Goal: Task Accomplishment & Management: Manage account settings

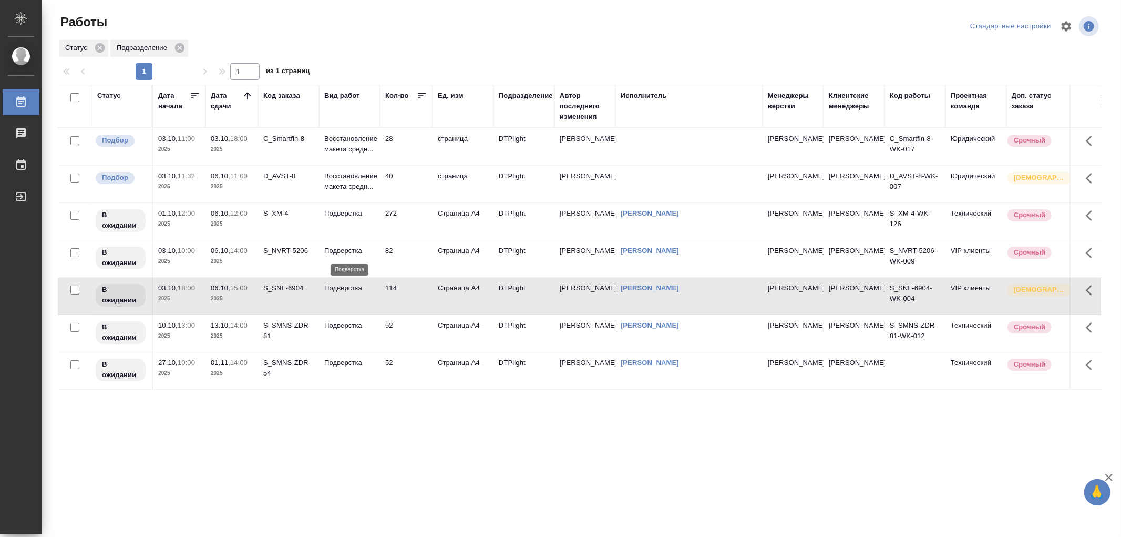
click at [344, 250] on p "Подверстка" at bounding box center [349, 250] width 50 height 11
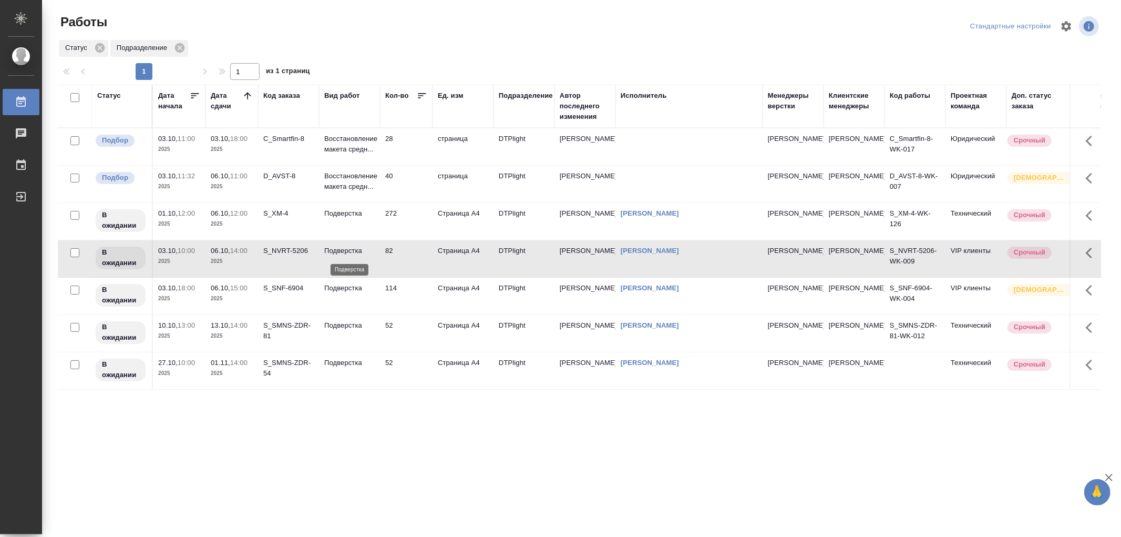
click at [344, 250] on p "Подверстка" at bounding box center [349, 250] width 50 height 11
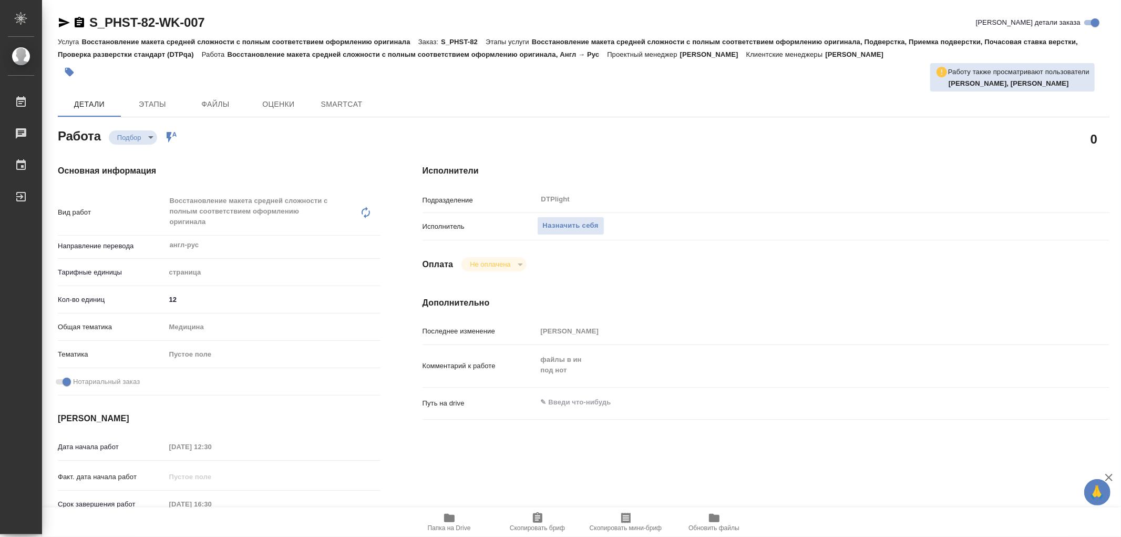
type textarea "x"
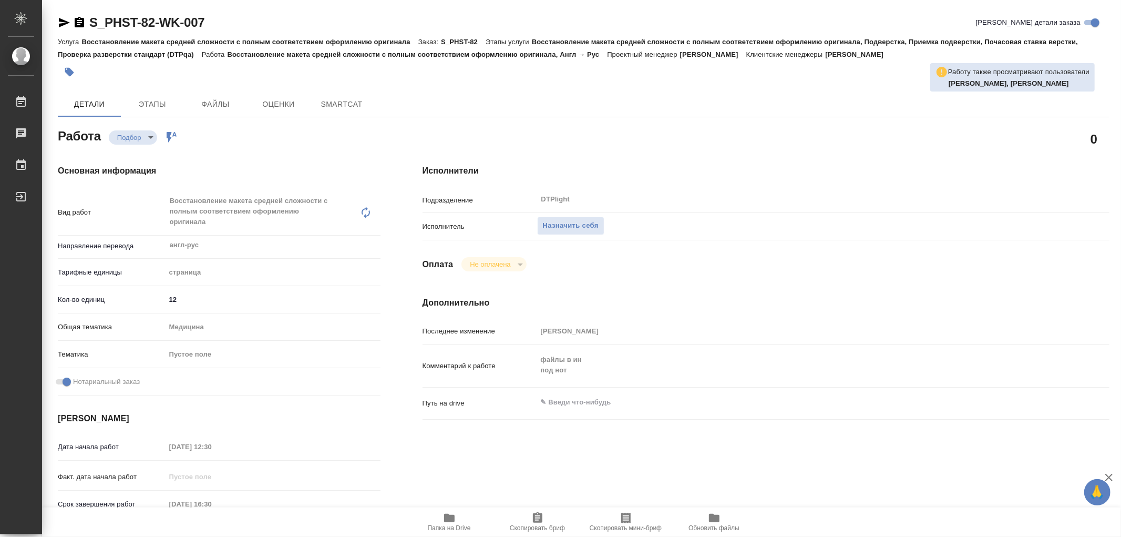
type textarea "x"
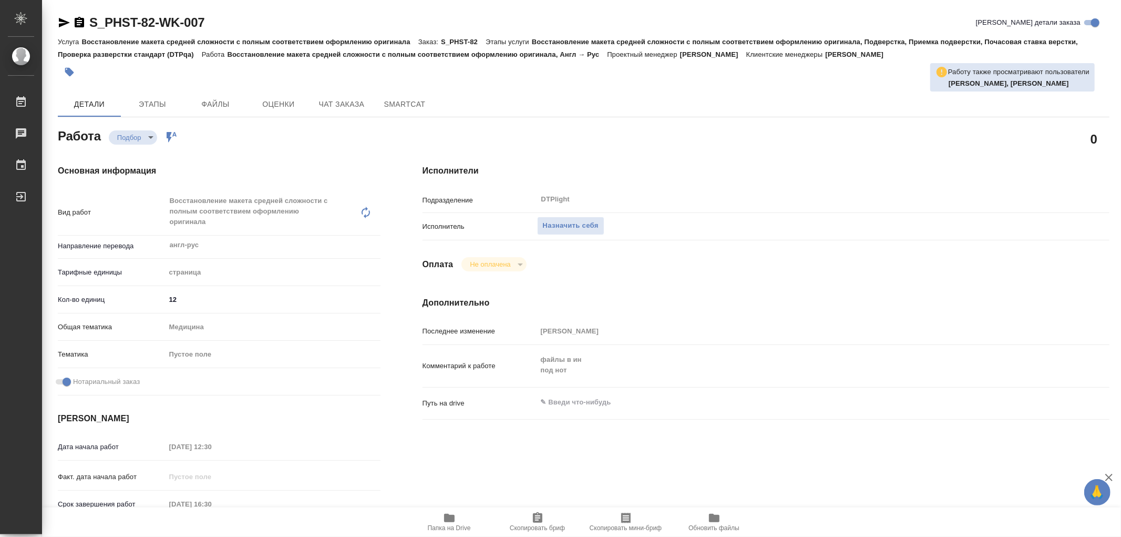
type textarea "x"
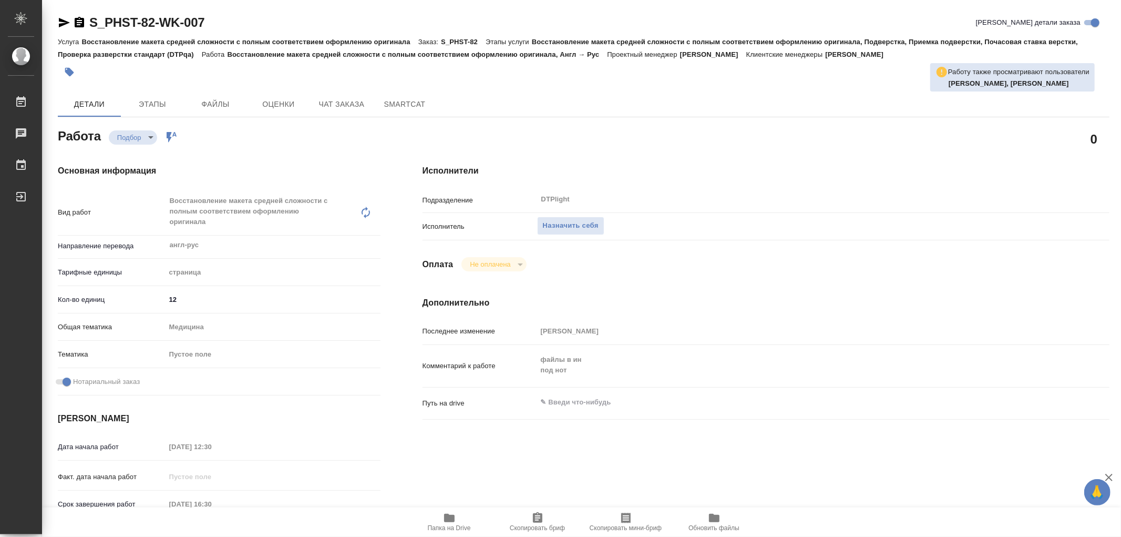
type textarea "x"
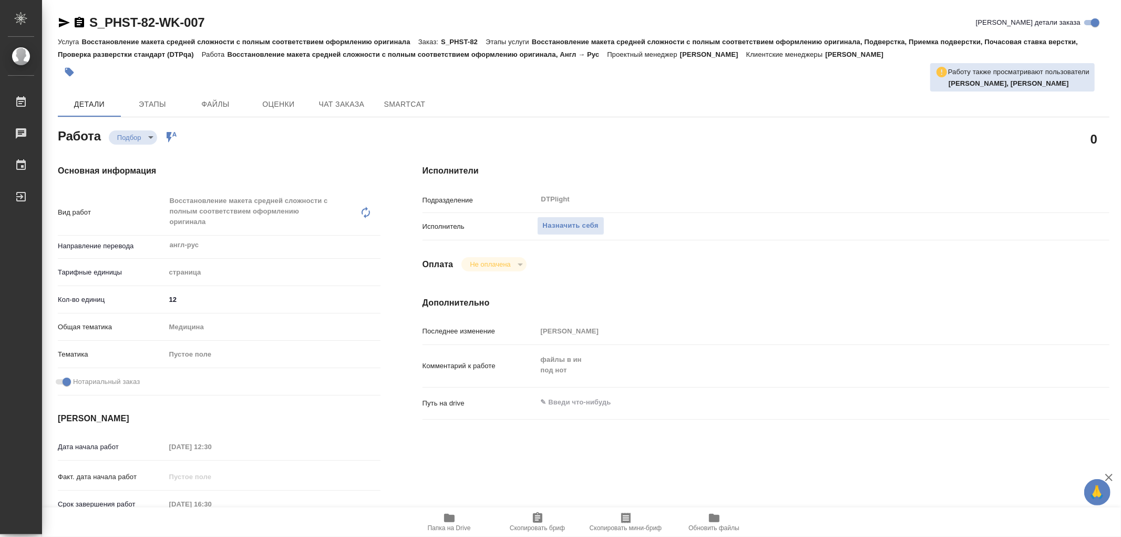
click at [449, 517] on icon "button" at bounding box center [449, 518] width 11 height 8
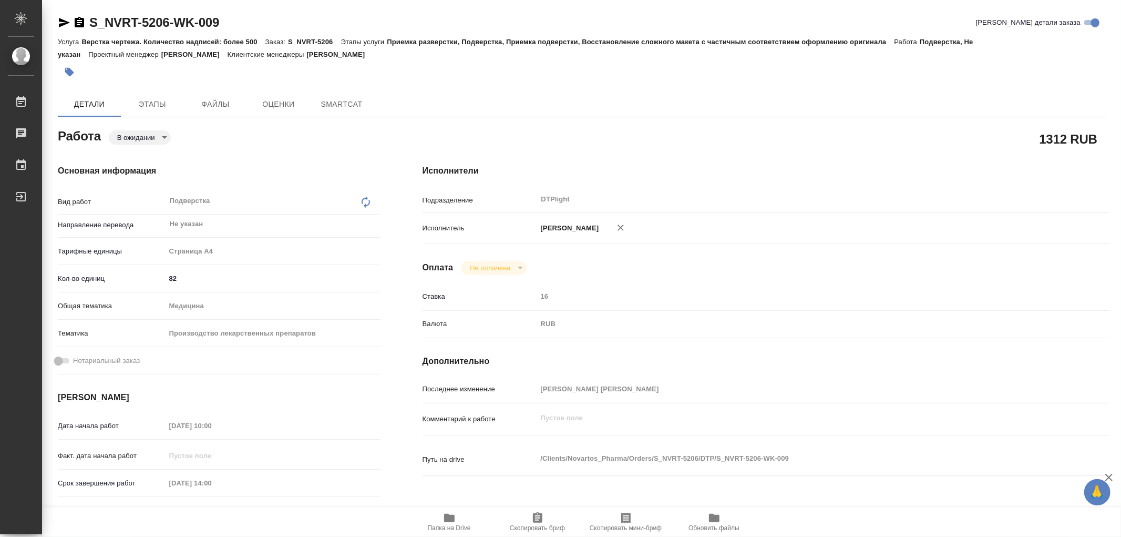
type textarea "x"
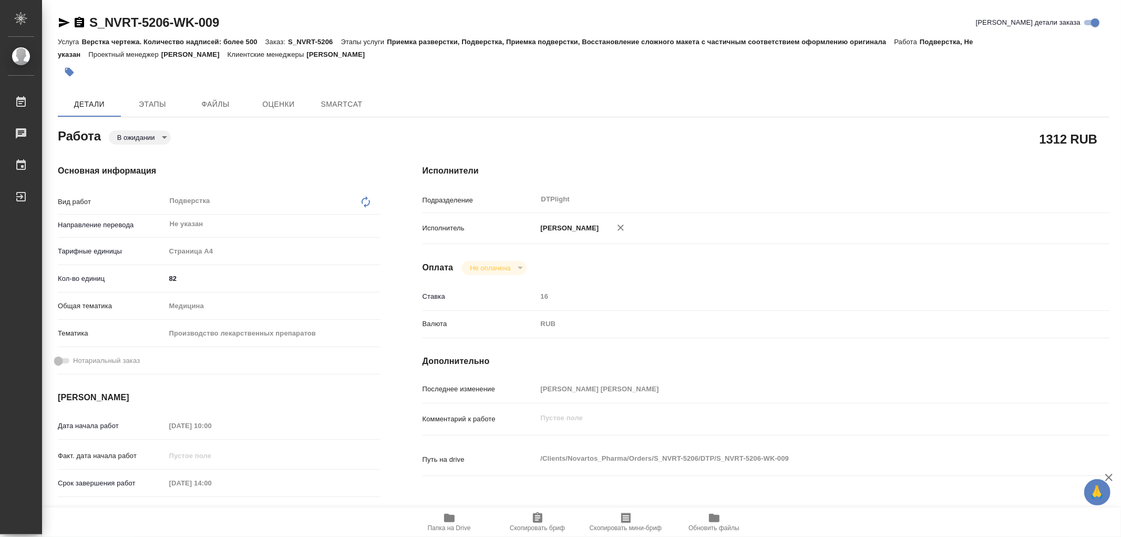
type textarea "x"
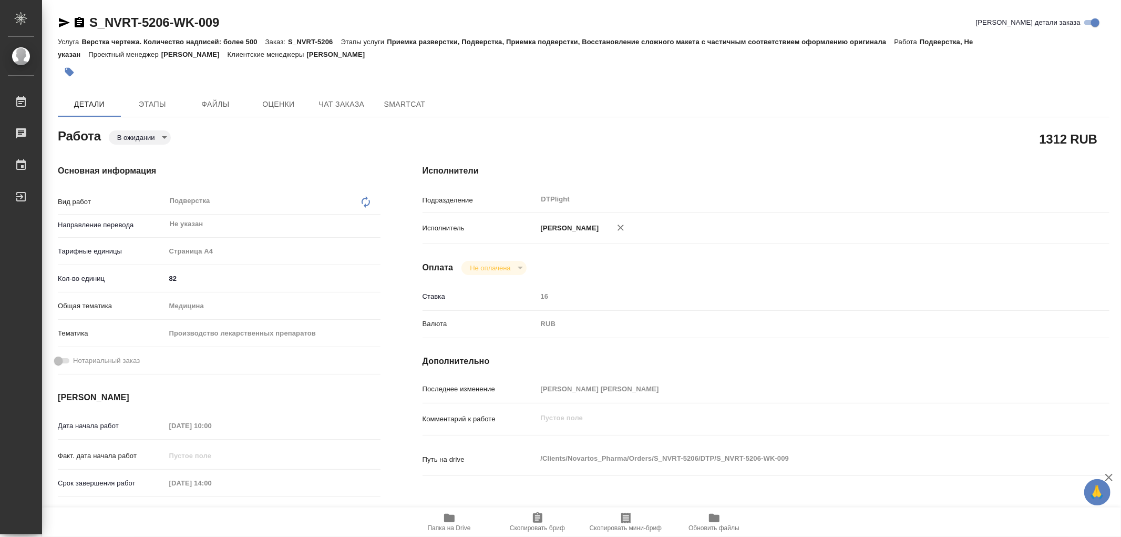
type textarea "x"
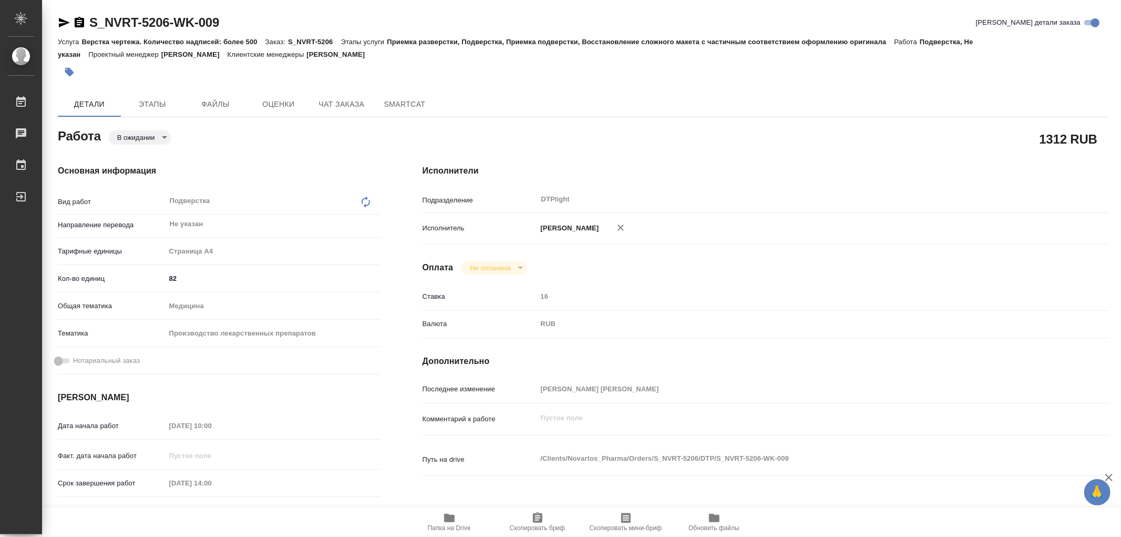
type textarea "x"
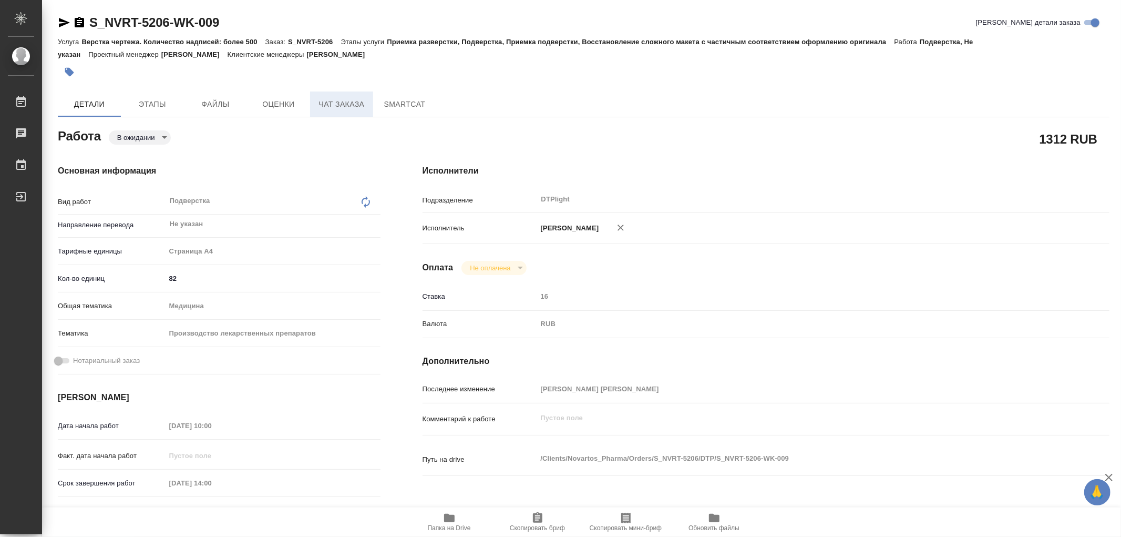
click at [333, 106] on span "Чат заказа" at bounding box center [341, 104] width 50 height 13
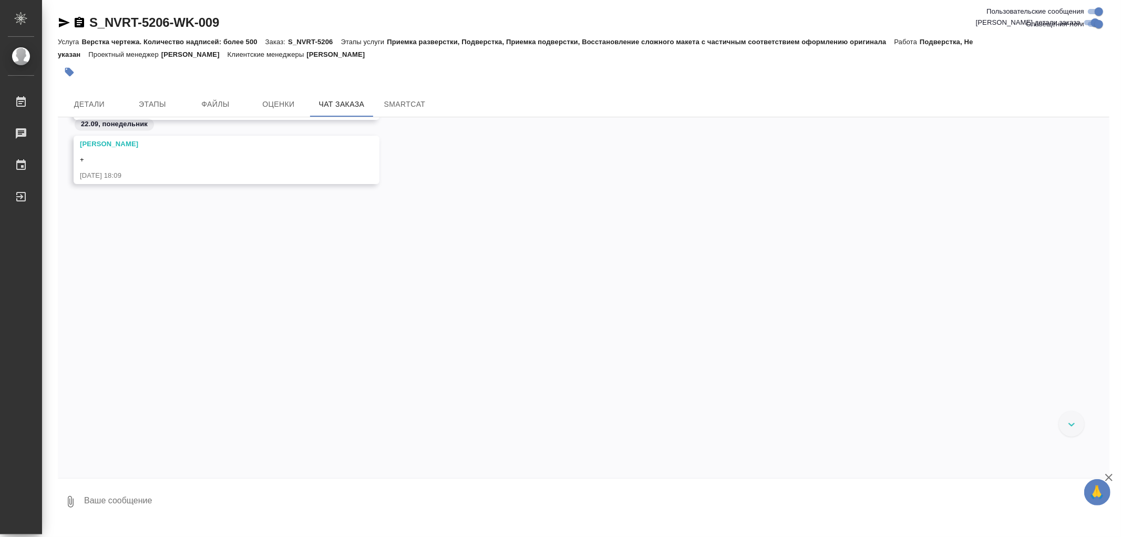
scroll to position [68841, 0]
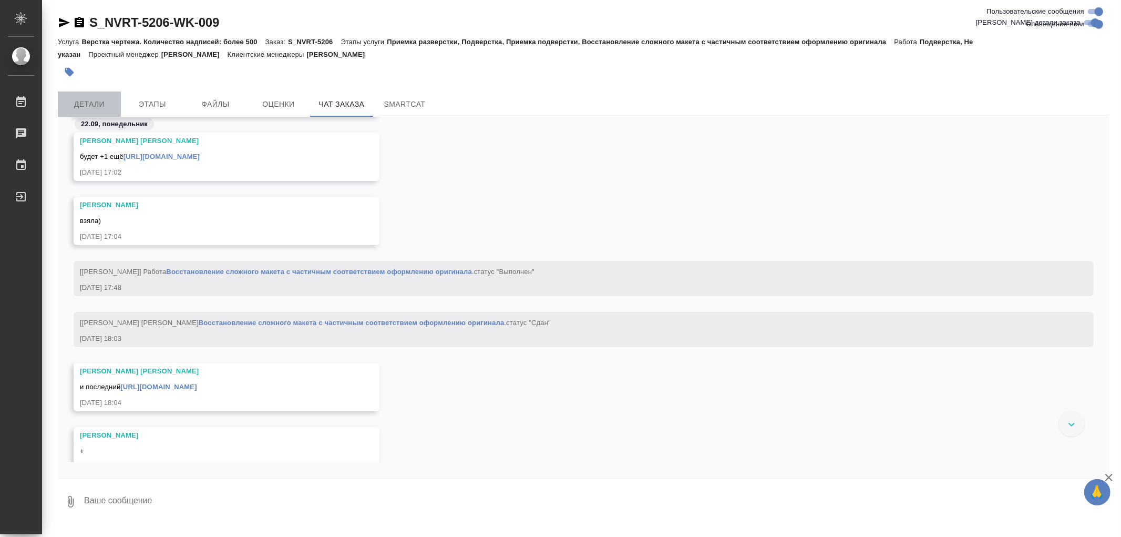
click at [74, 98] on span "Детали" at bounding box center [89, 104] width 50 height 13
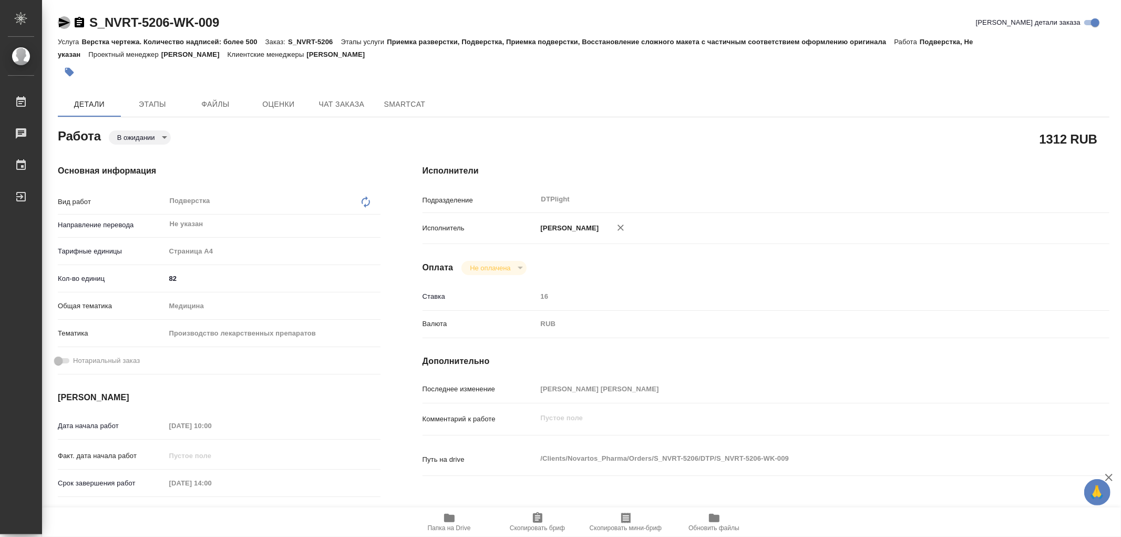
drag, startPoint x: 61, startPoint y: 18, endPoint x: 63, endPoint y: 24, distance: 5.7
click at [61, 18] on icon "button" at bounding box center [64, 22] width 13 height 13
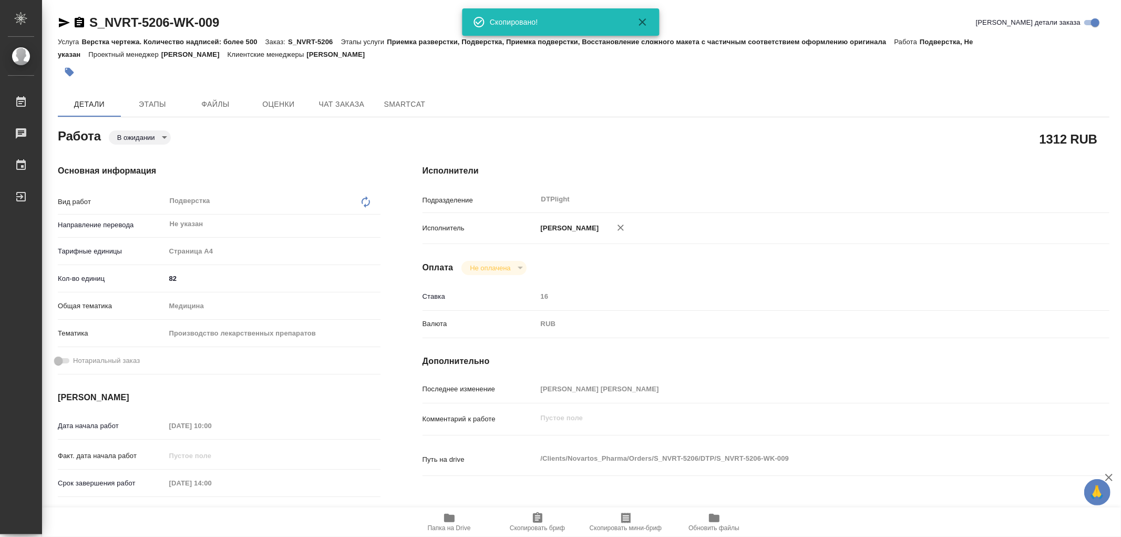
type textarea "x"
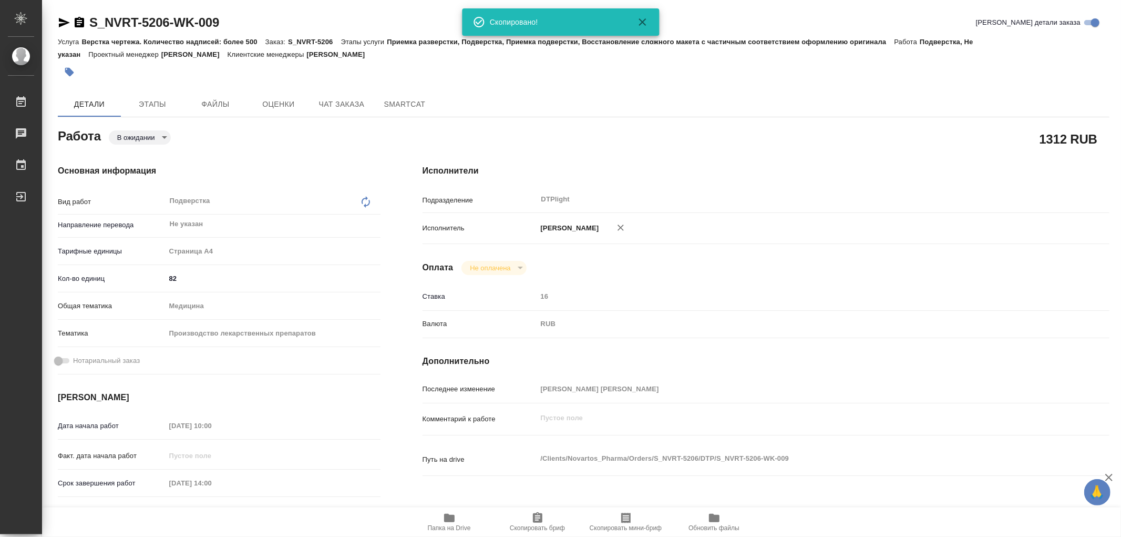
type textarea "x"
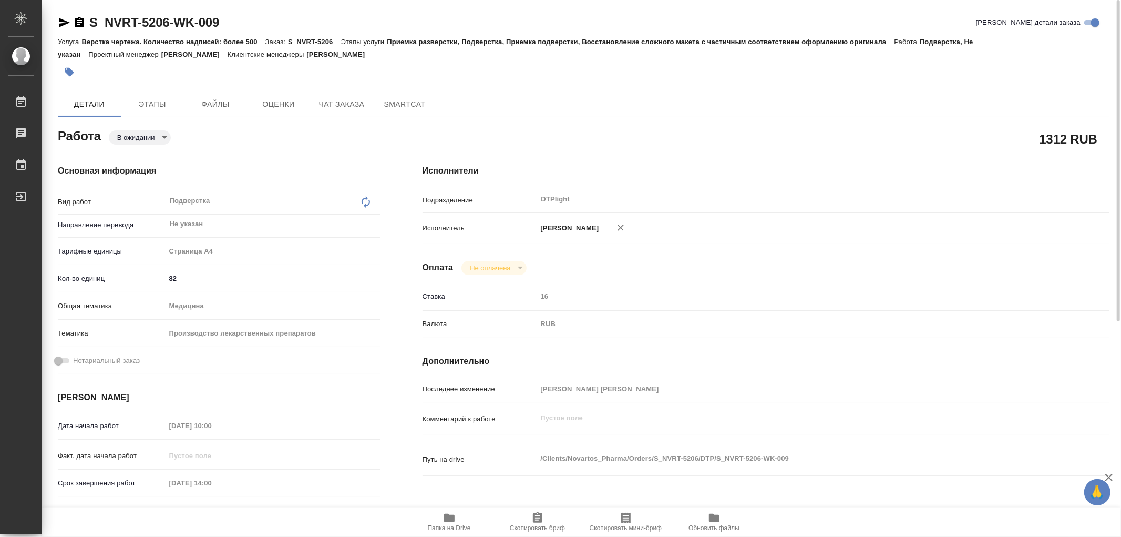
click at [64, 25] on icon "button" at bounding box center [64, 22] width 13 height 13
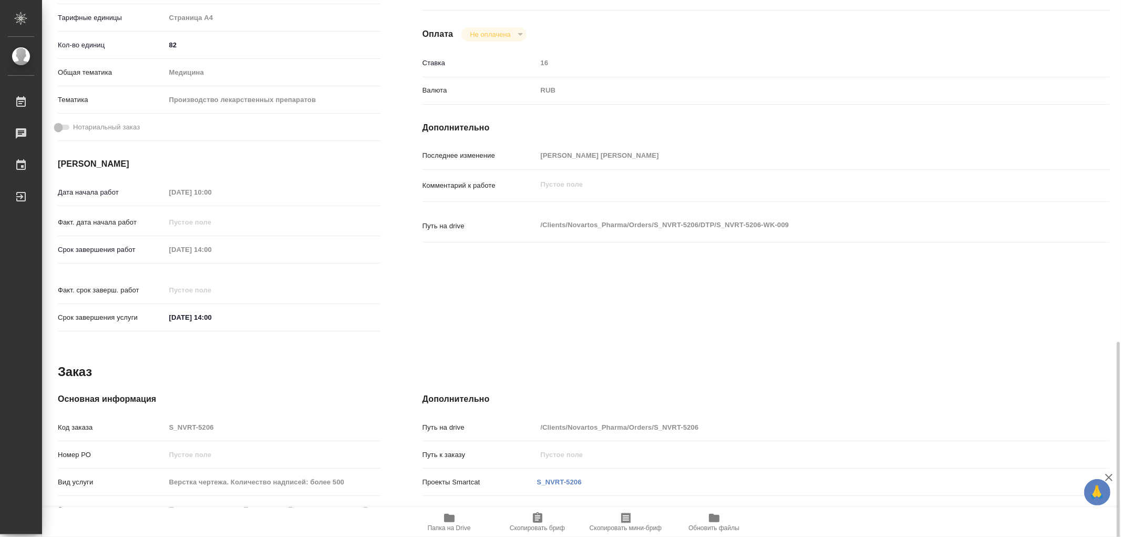
scroll to position [360, 0]
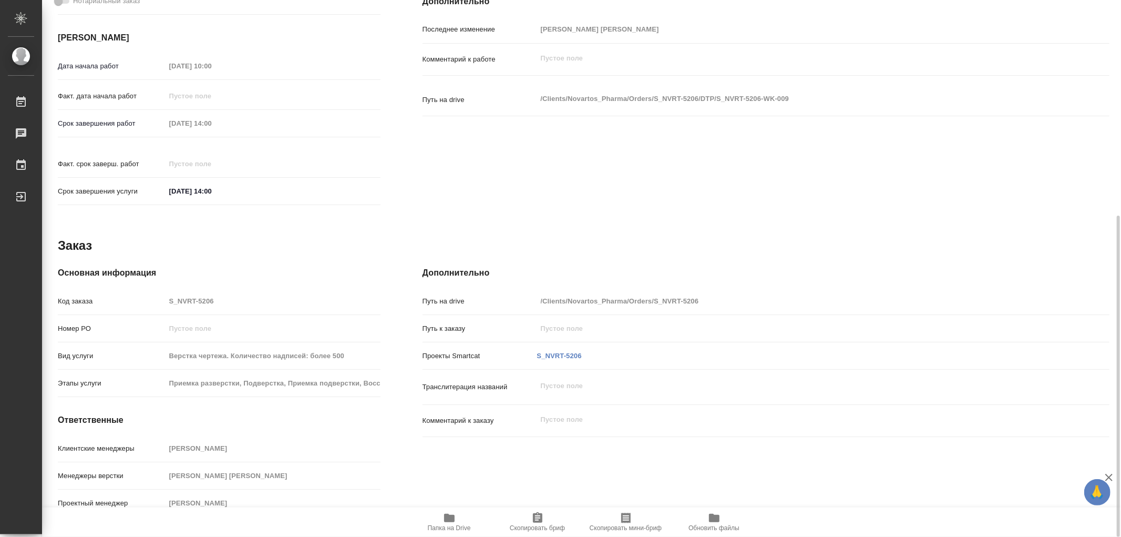
type textarea "x"
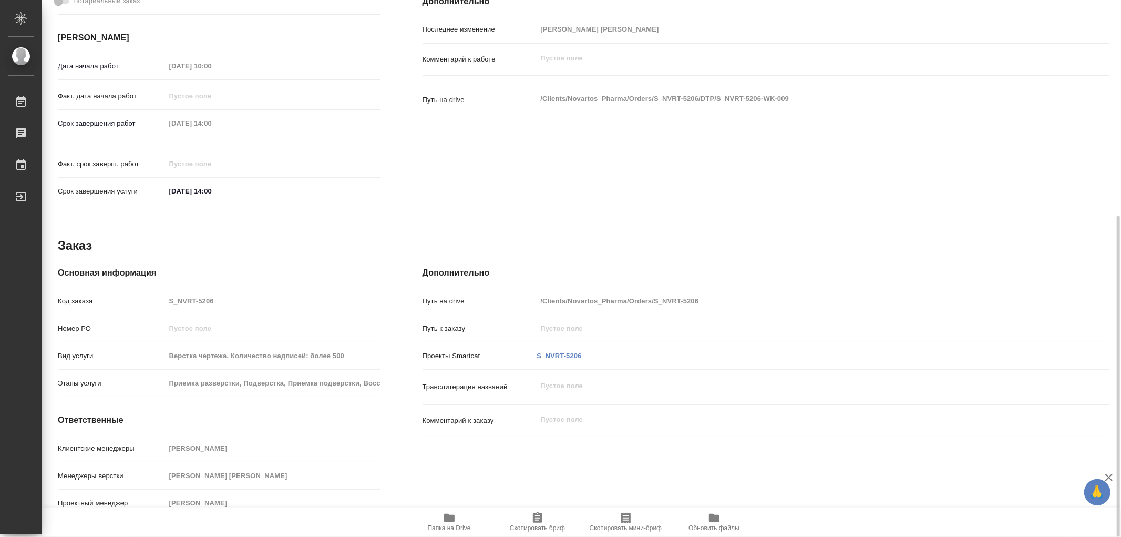
type textarea "x"
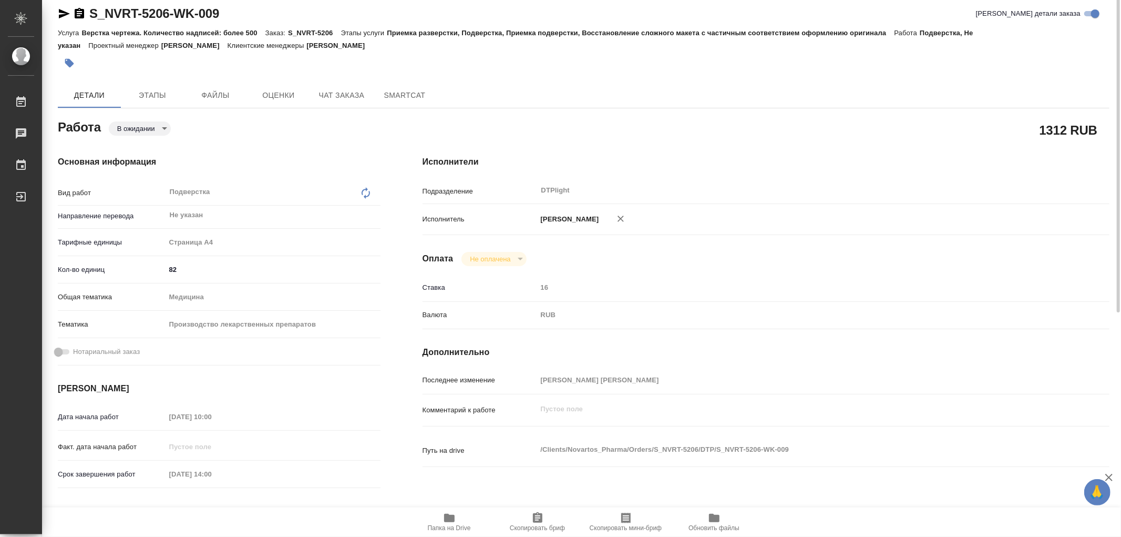
scroll to position [0, 0]
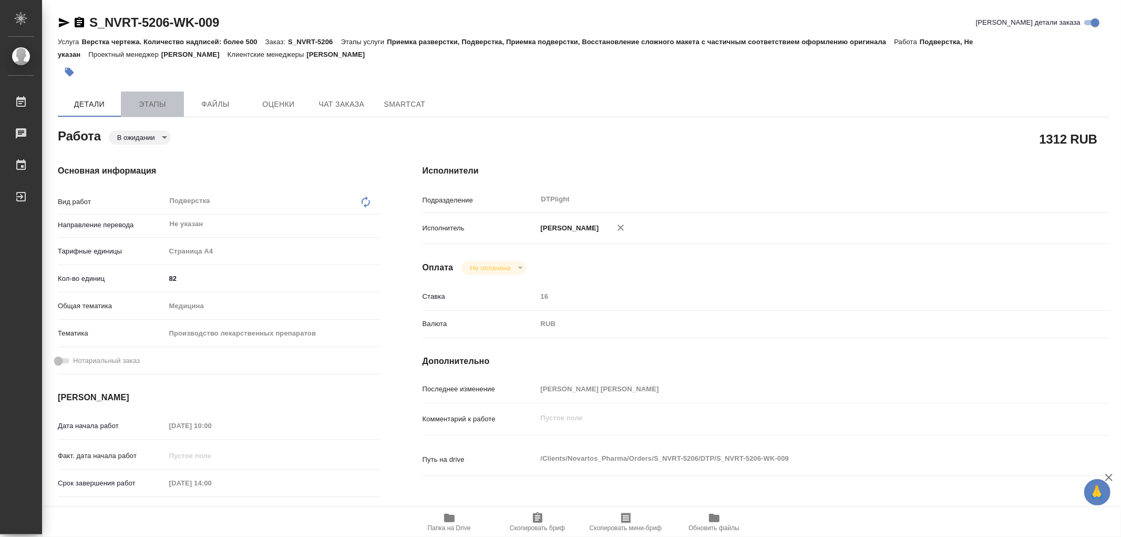
click at [166, 100] on span "Этапы" at bounding box center [152, 104] width 50 height 13
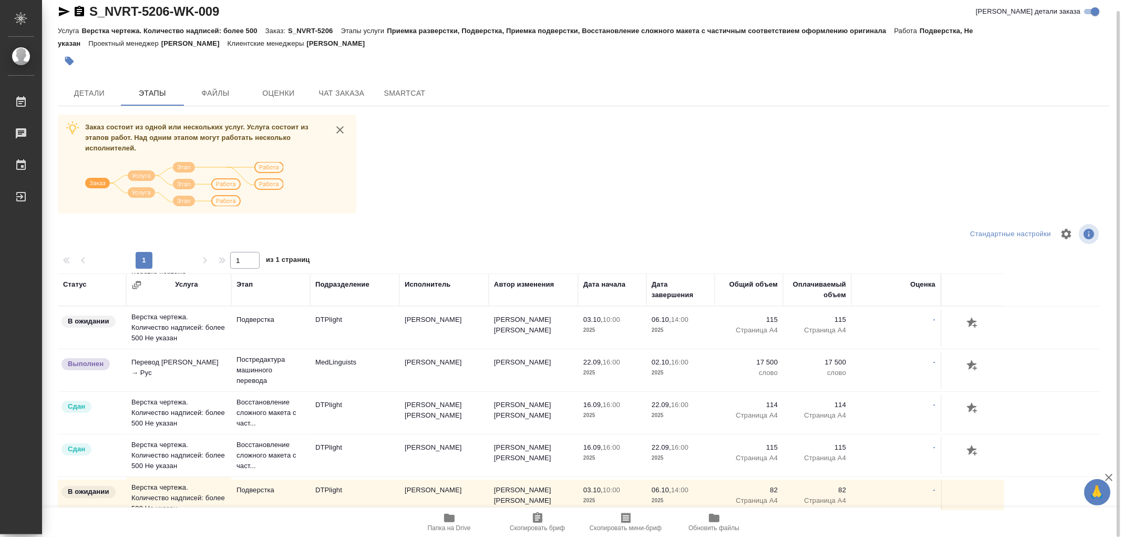
scroll to position [58, 0]
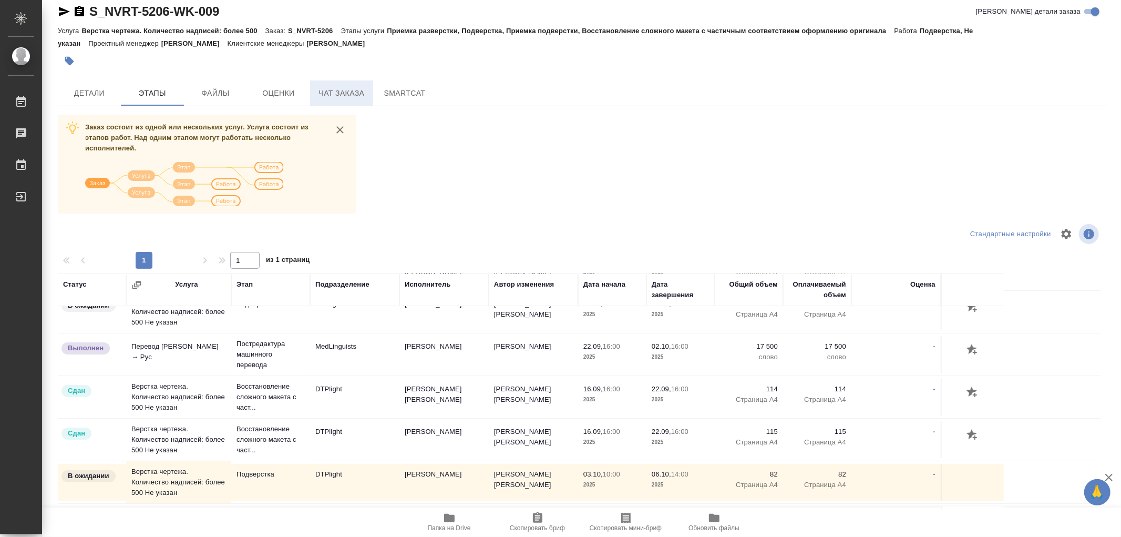
click at [325, 99] on span "Чат заказа" at bounding box center [341, 93] width 50 height 13
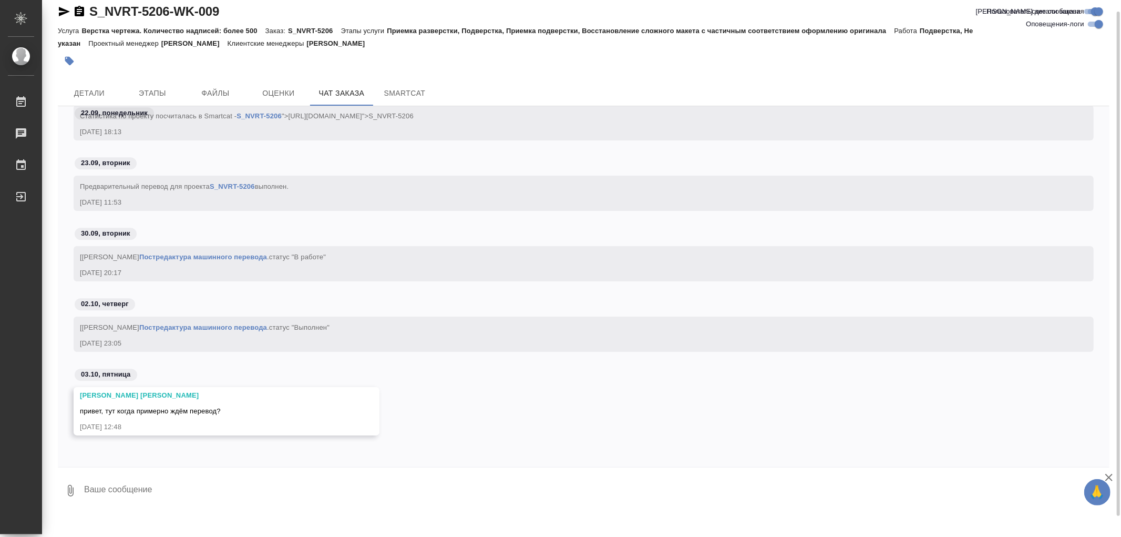
scroll to position [12, 0]
click at [91, 89] on span "Детали" at bounding box center [89, 92] width 50 height 13
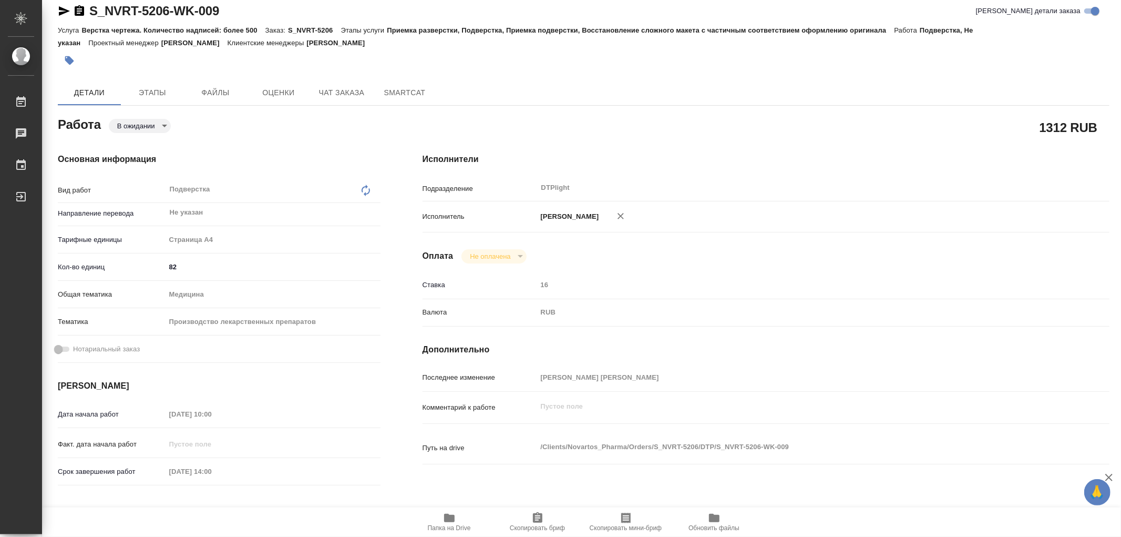
type textarea "x"
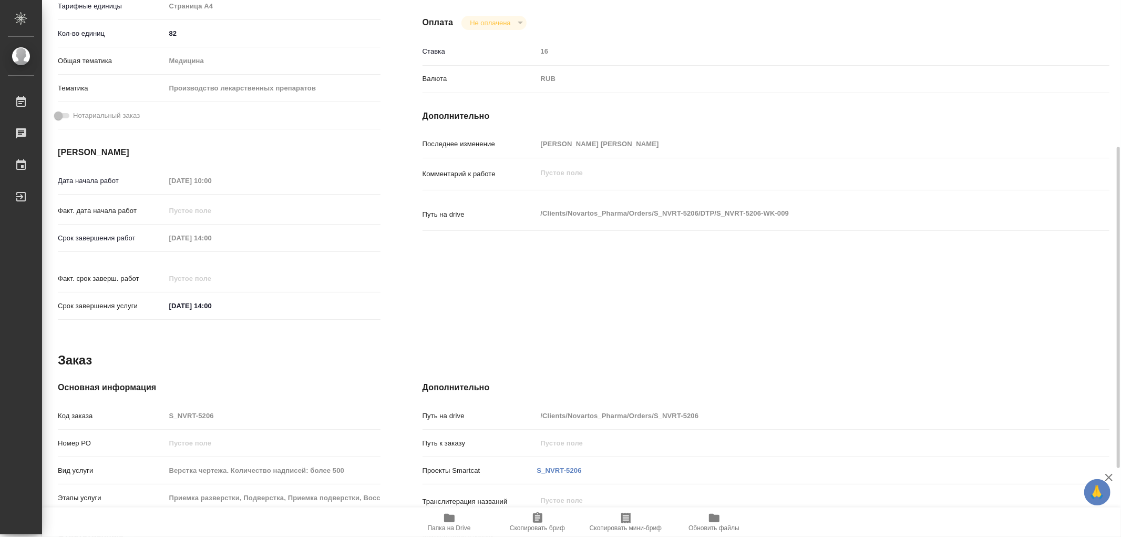
type textarea "x"
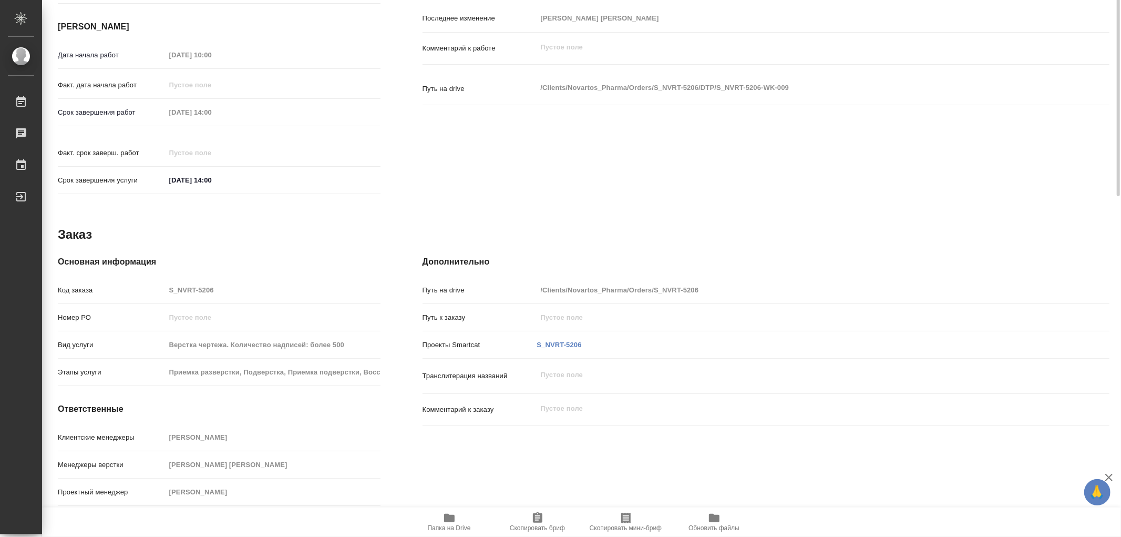
scroll to position [95, 0]
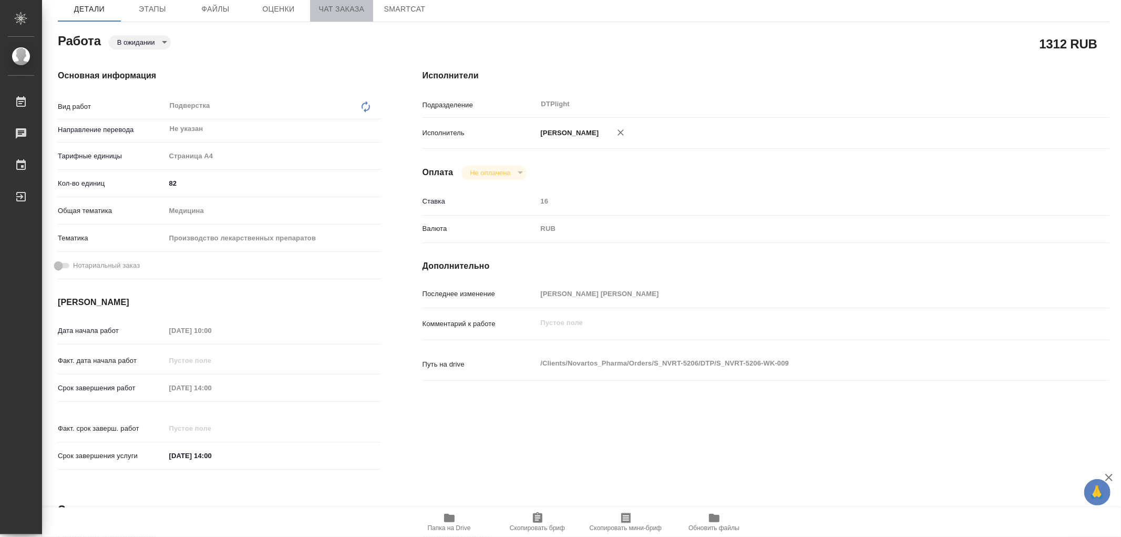
click at [332, 14] on span "Чат заказа" at bounding box center [341, 9] width 50 height 13
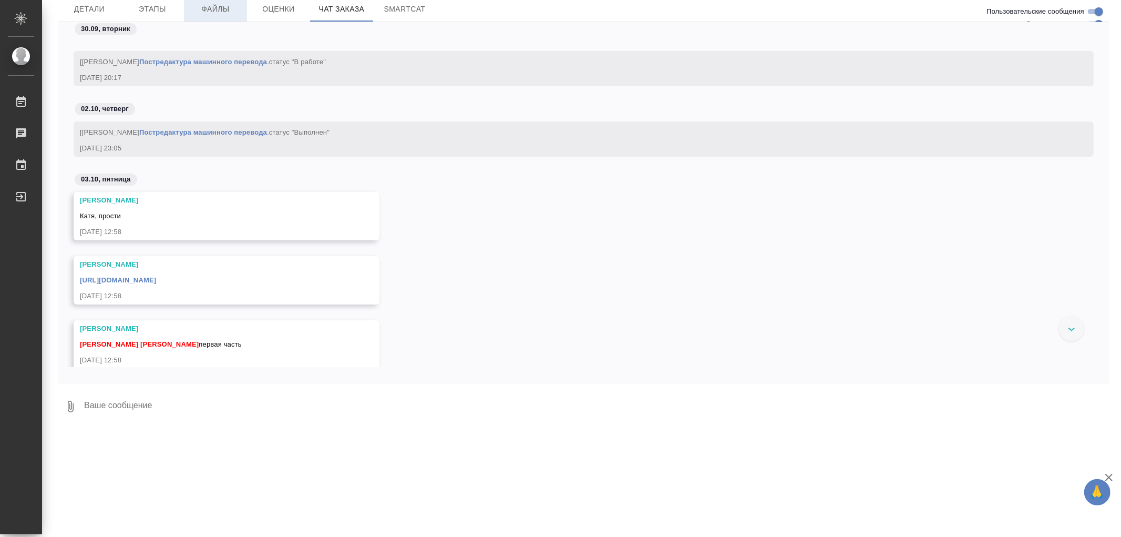
scroll to position [71010, 0]
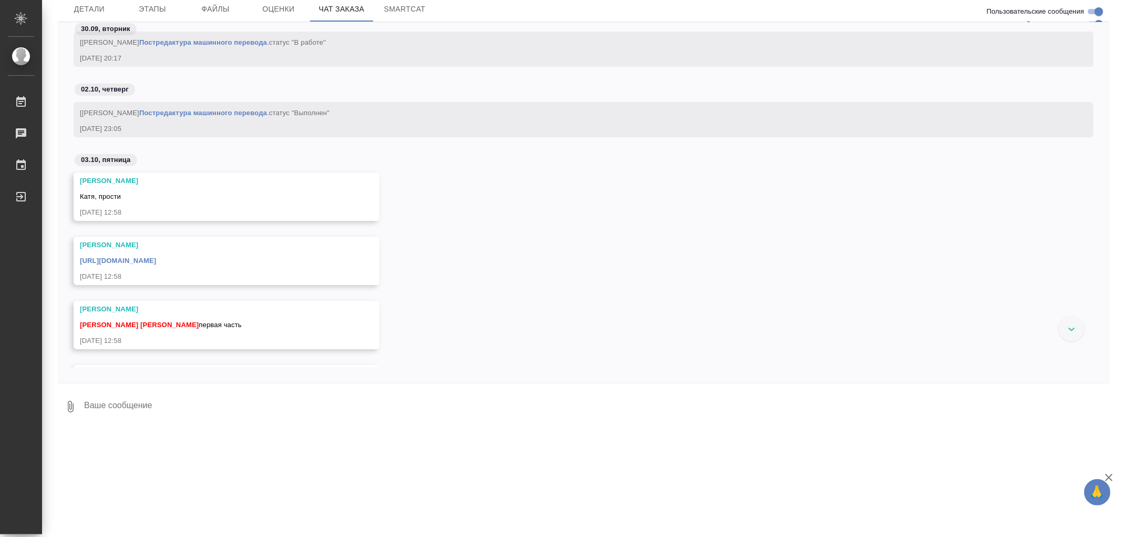
click at [156, 259] on link "[URL][DOMAIN_NAME]" at bounding box center [118, 261] width 76 height 8
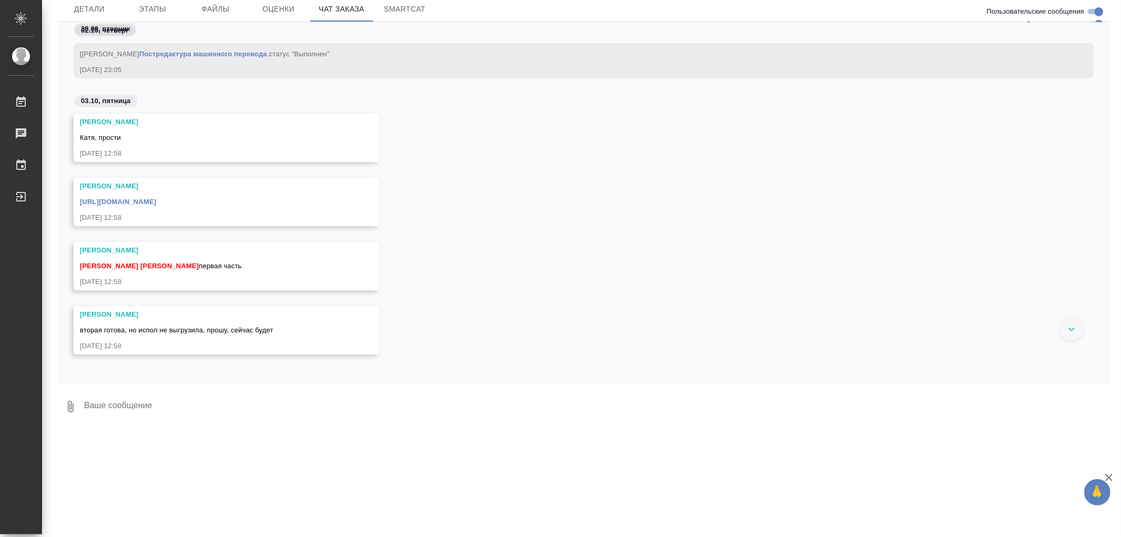
scroll to position [70952, 0]
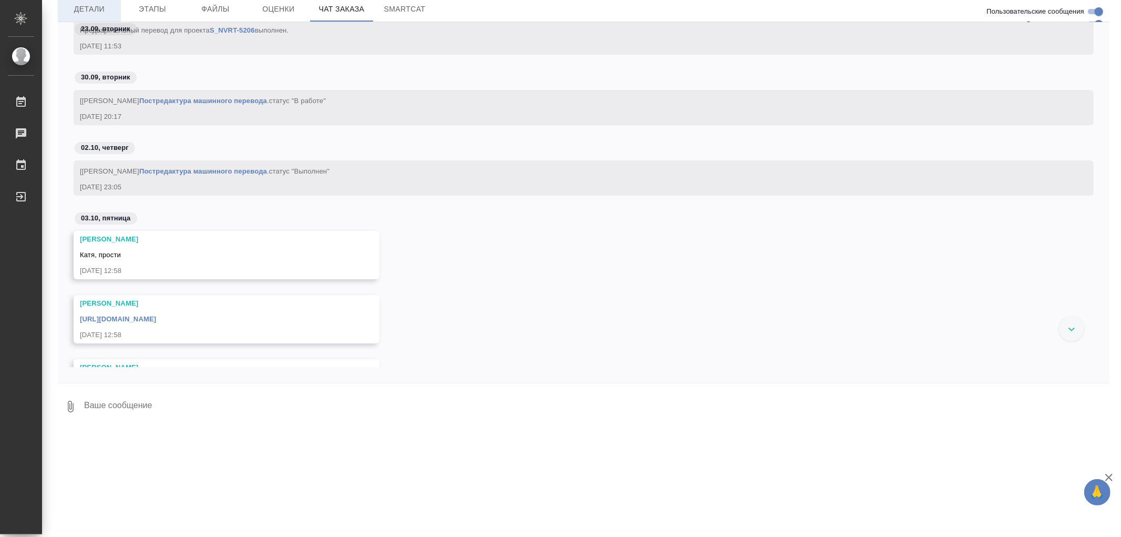
click at [98, 6] on span "Детали" at bounding box center [89, 9] width 50 height 13
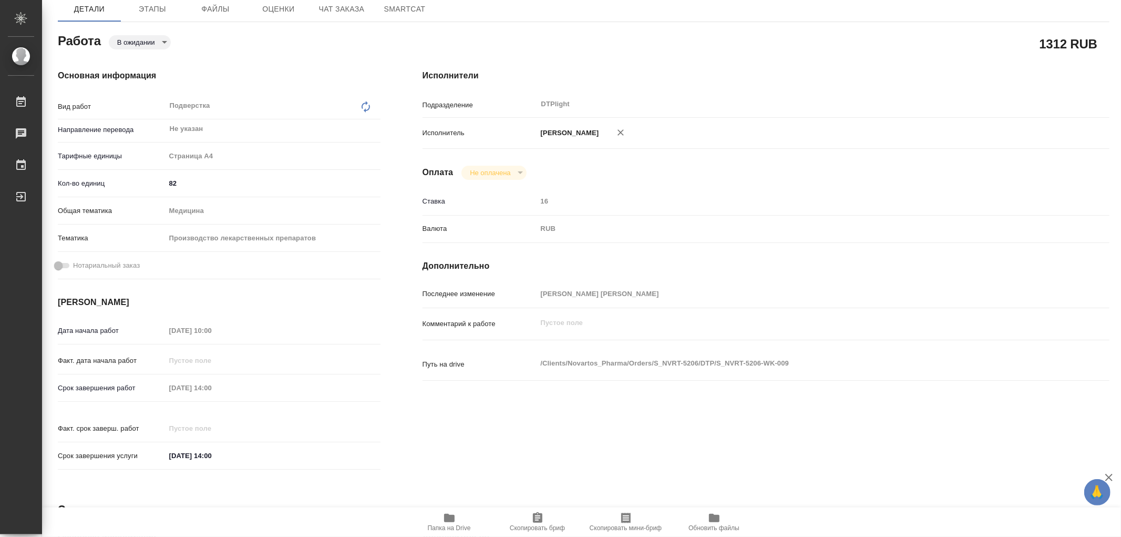
type textarea "x"
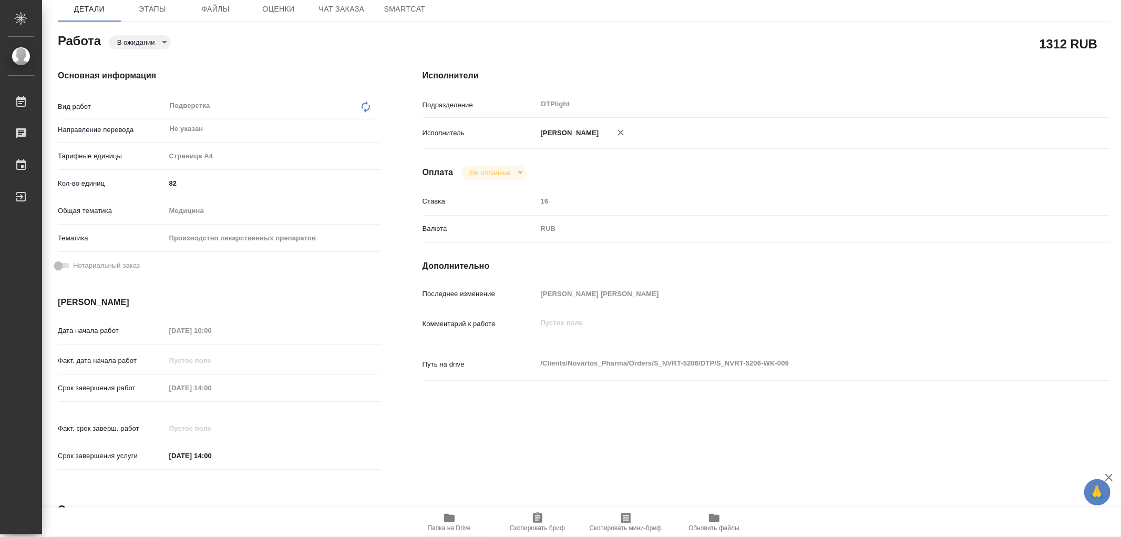
type textarea "x"
